Goal: Check status: Check status

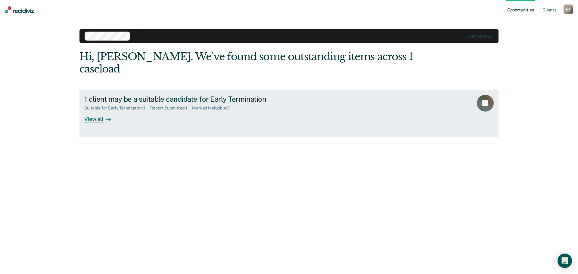
click at [98, 111] on div "View all" at bounding box center [101, 117] width 34 height 12
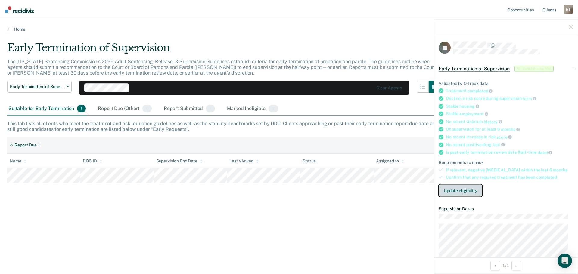
click at [458, 189] on button "Update eligibility" at bounding box center [461, 191] width 44 height 12
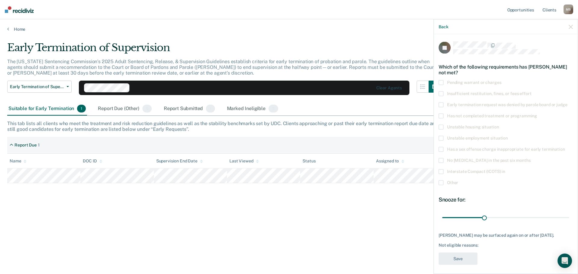
click at [323, 216] on div "Early Termination of Supervision The [US_STATE] Sentencing Commission’s 2025 Ad…" at bounding box center [289, 136] width 564 height 188
click at [573, 26] on icon "button" at bounding box center [571, 27] width 4 height 4
